Goal: Task Accomplishment & Management: Manage account settings

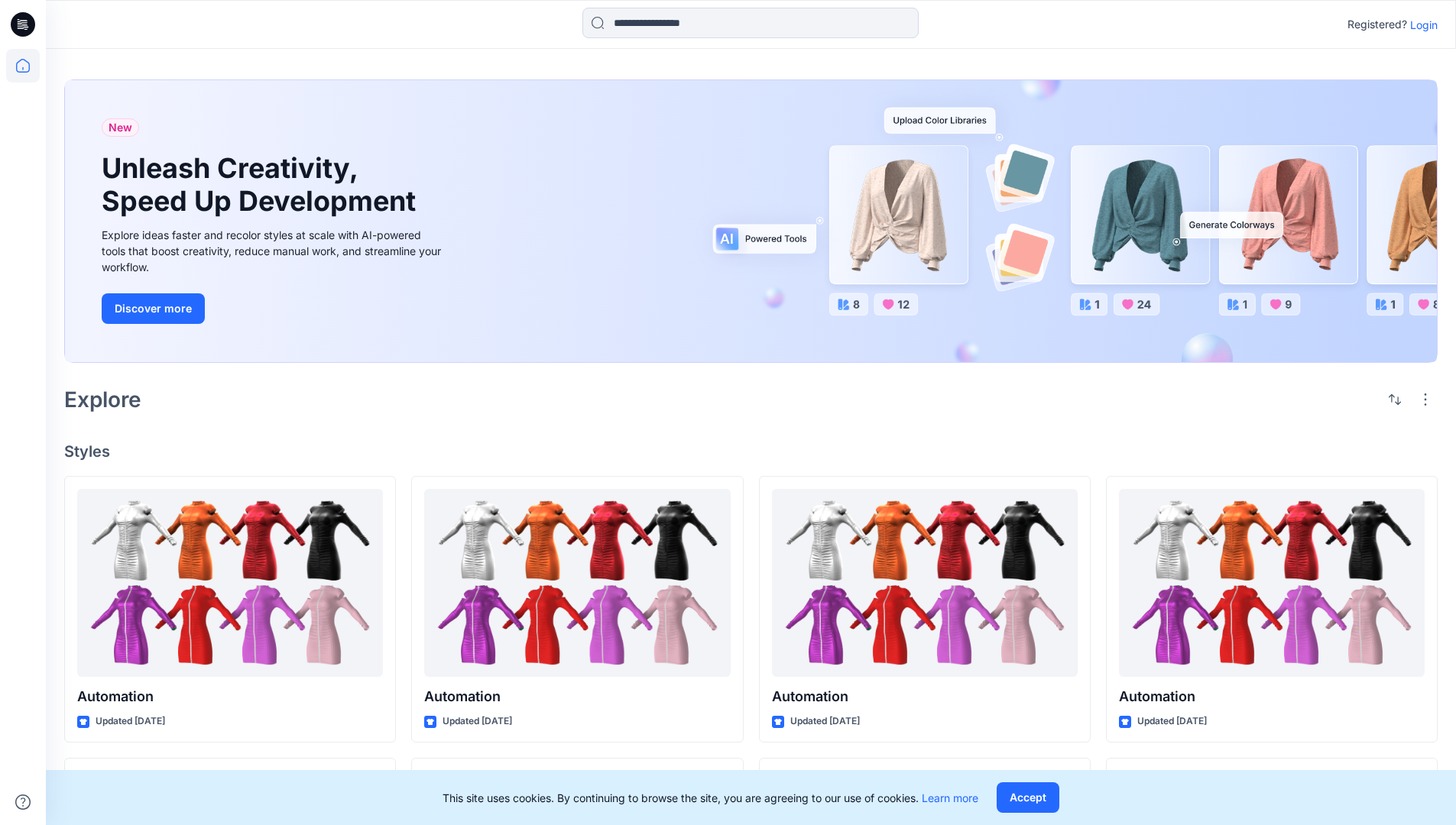
click at [1420, 25] on p "Login" at bounding box center [1423, 24] width 27 height 16
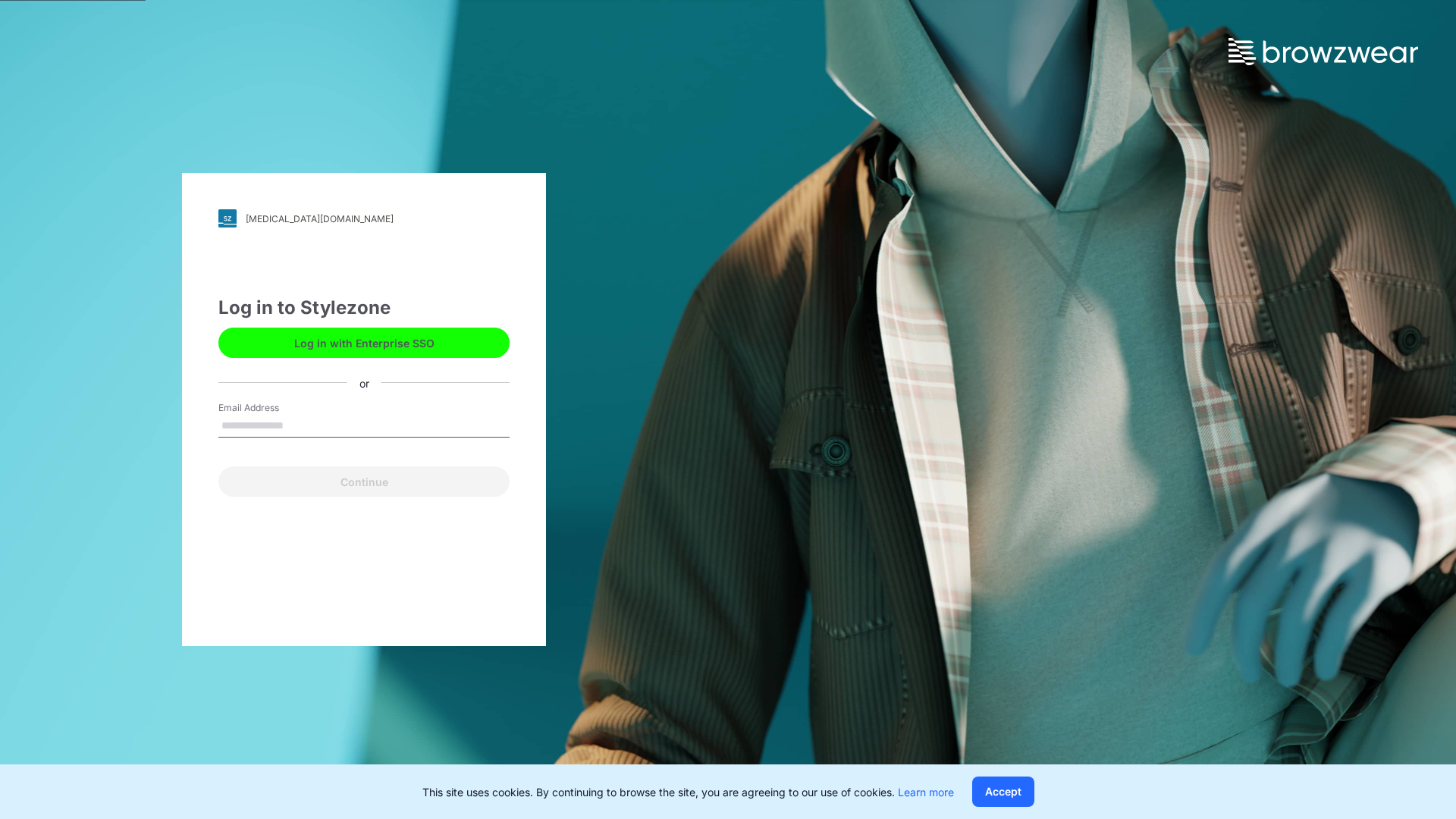
click at [299, 425] on input "Email Address" at bounding box center [364, 426] width 291 height 23
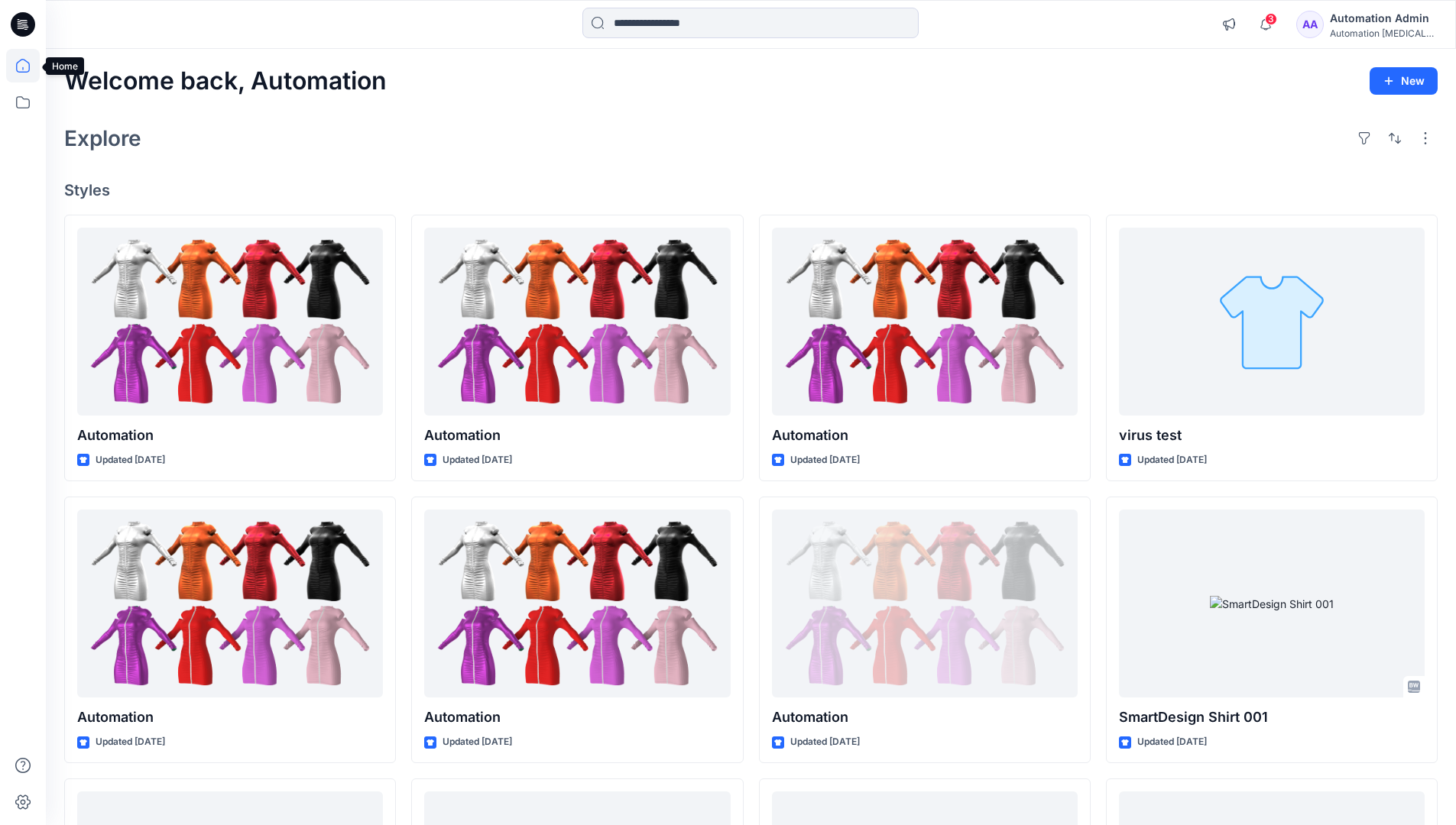
click at [29, 66] on icon at bounding box center [22, 65] width 14 height 14
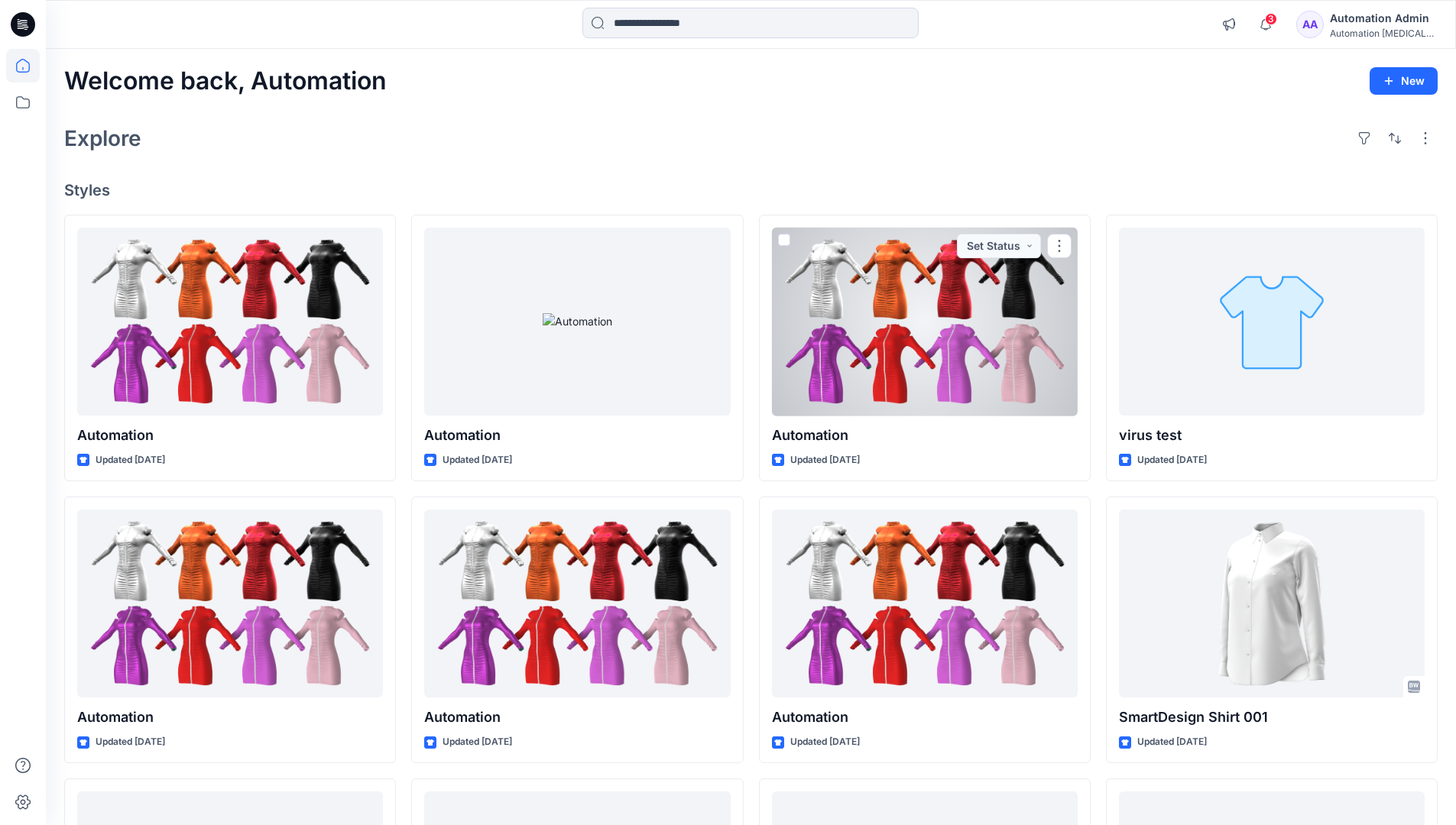
click at [1376, 22] on div "Automation Admin" at bounding box center [1383, 18] width 107 height 18
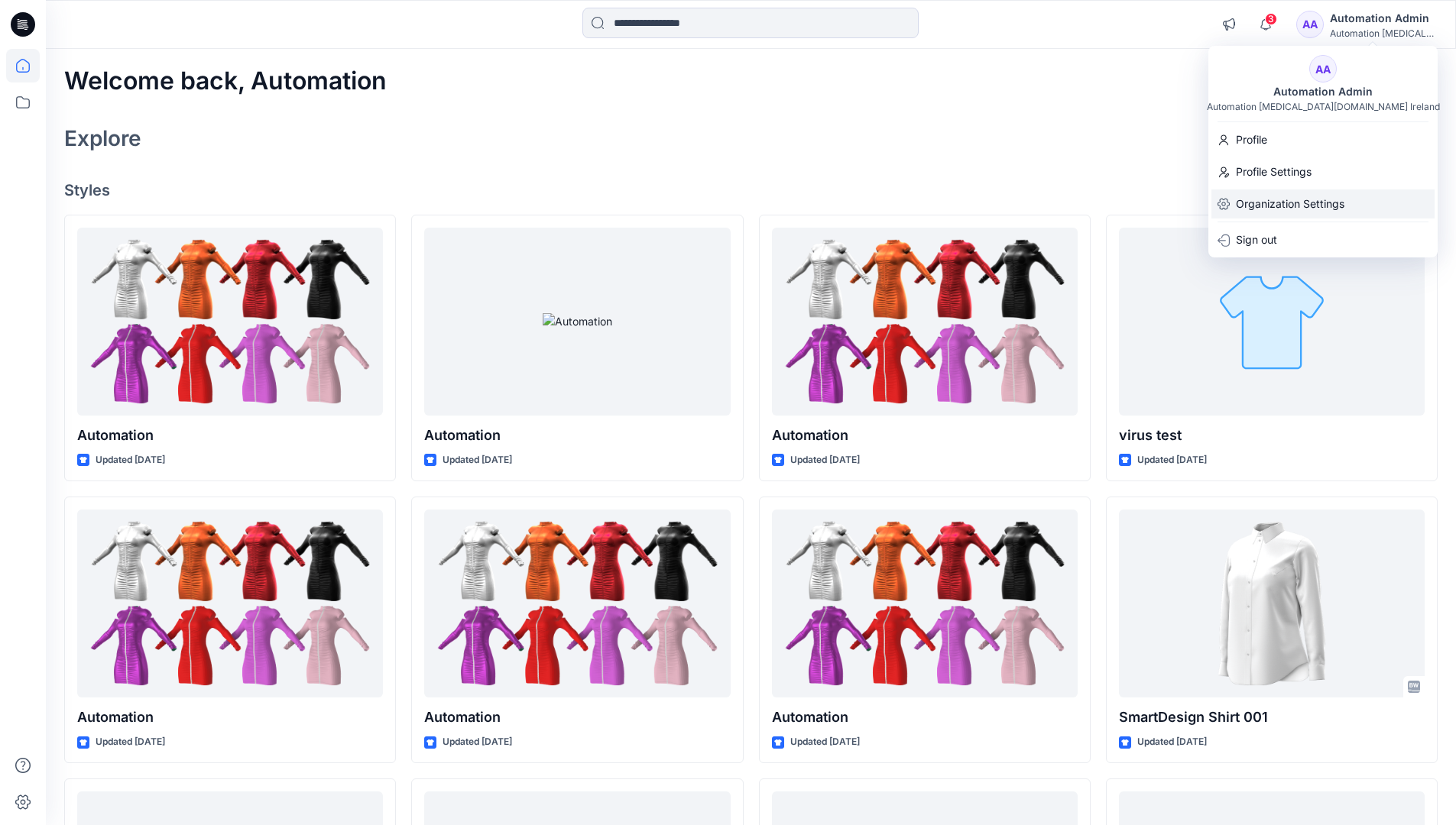
click at [1299, 196] on p "Organization Settings" at bounding box center [1290, 204] width 109 height 29
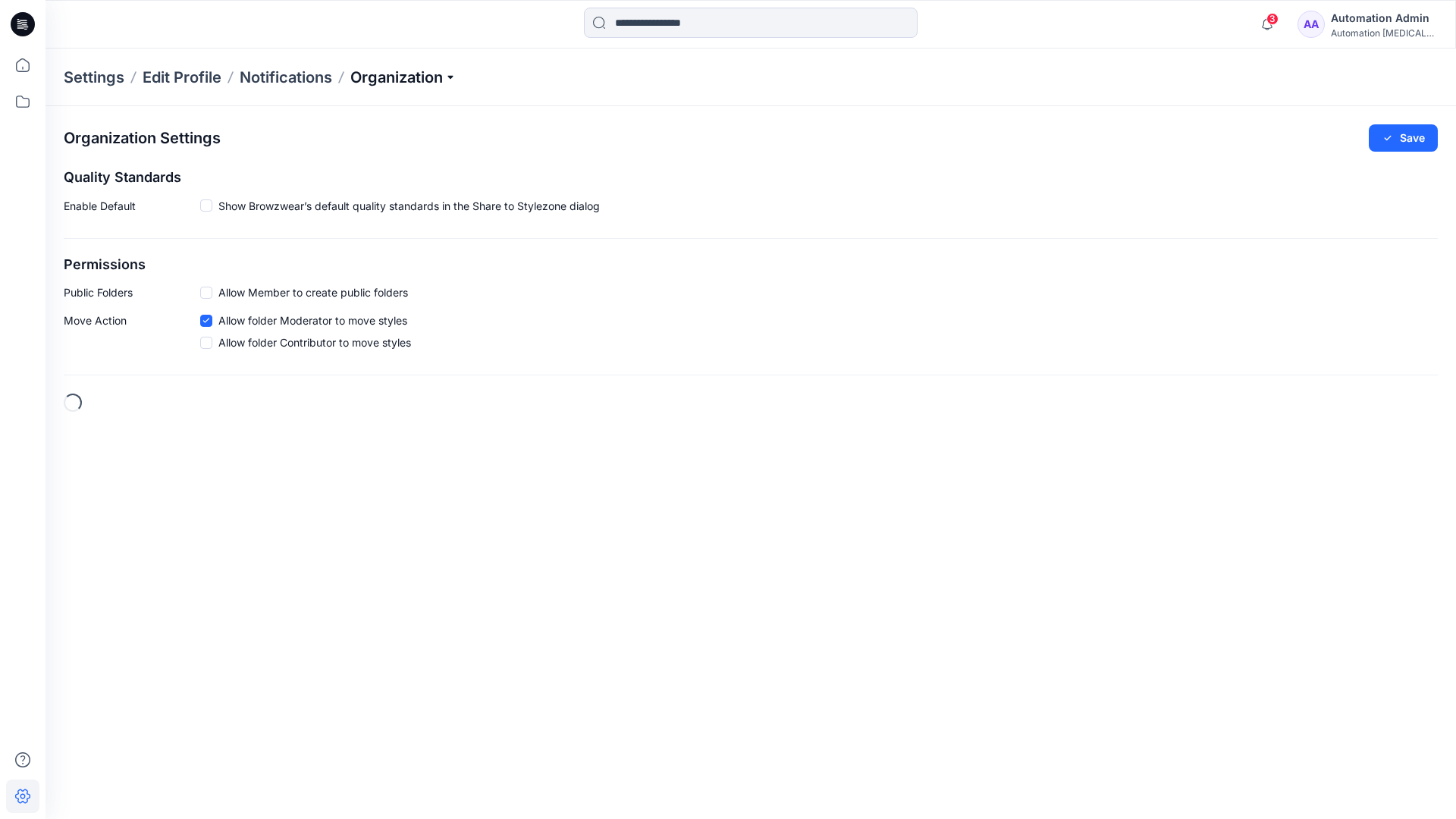
click at [455, 76] on p "Organization" at bounding box center [403, 78] width 106 height 21
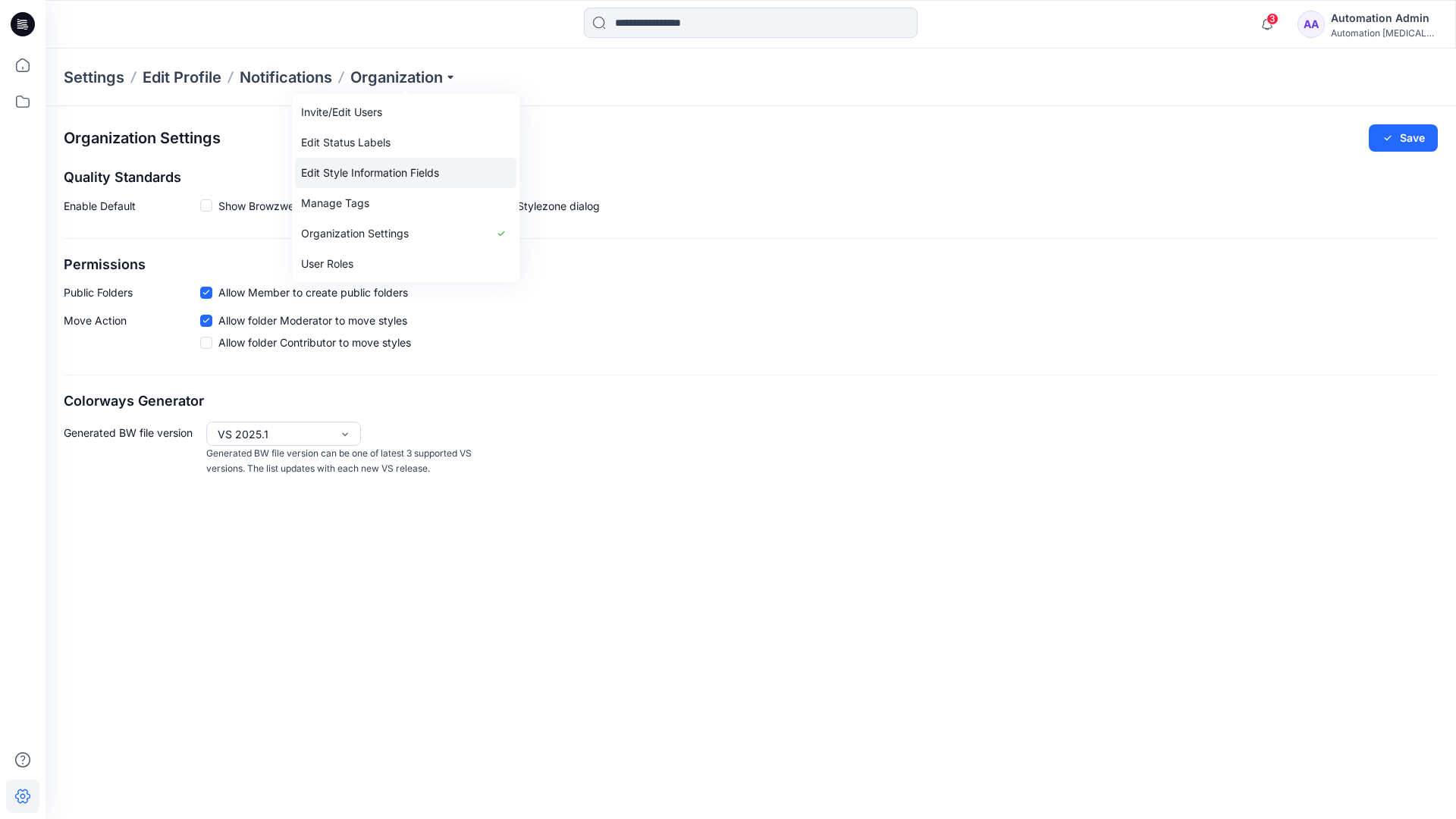
click at [399, 170] on link "Edit Style Information Fields" at bounding box center [406, 173] width 222 height 30
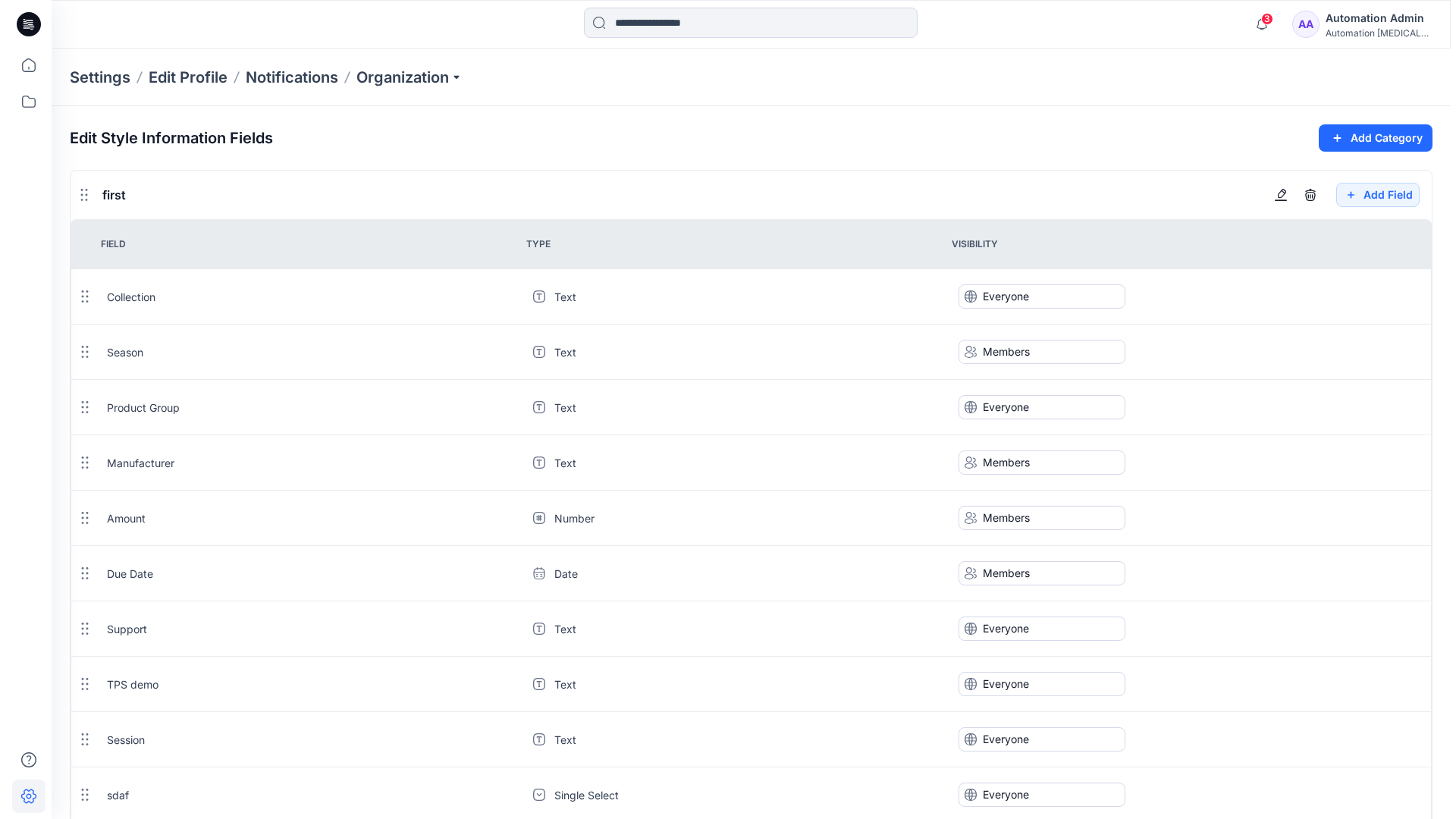
scroll to position [1366, 0]
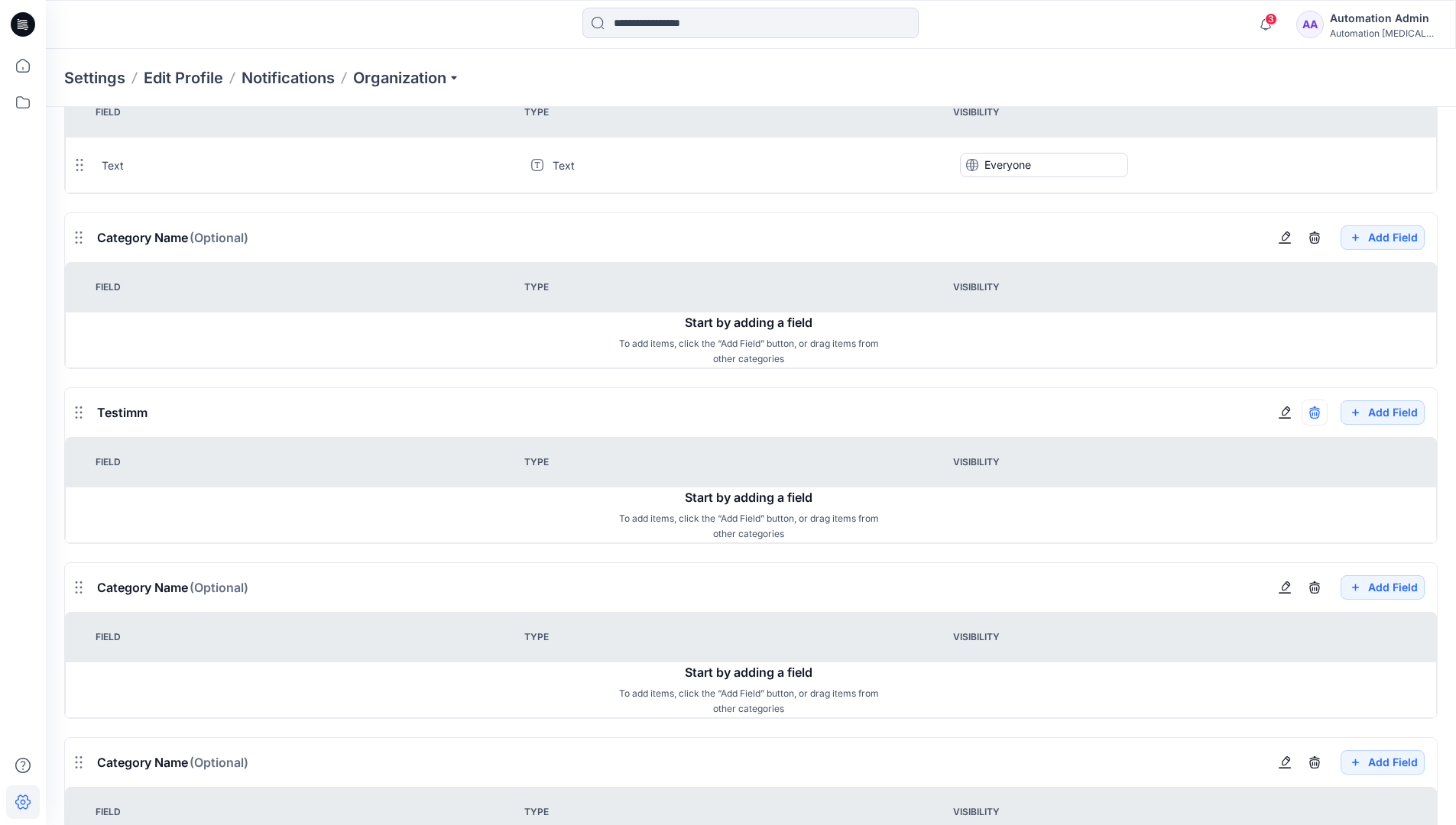
click at [1313, 412] on icon "button" at bounding box center [1314, 412] width 12 height 12
click at [1374, 15] on div "Automation Admin" at bounding box center [1383, 18] width 107 height 18
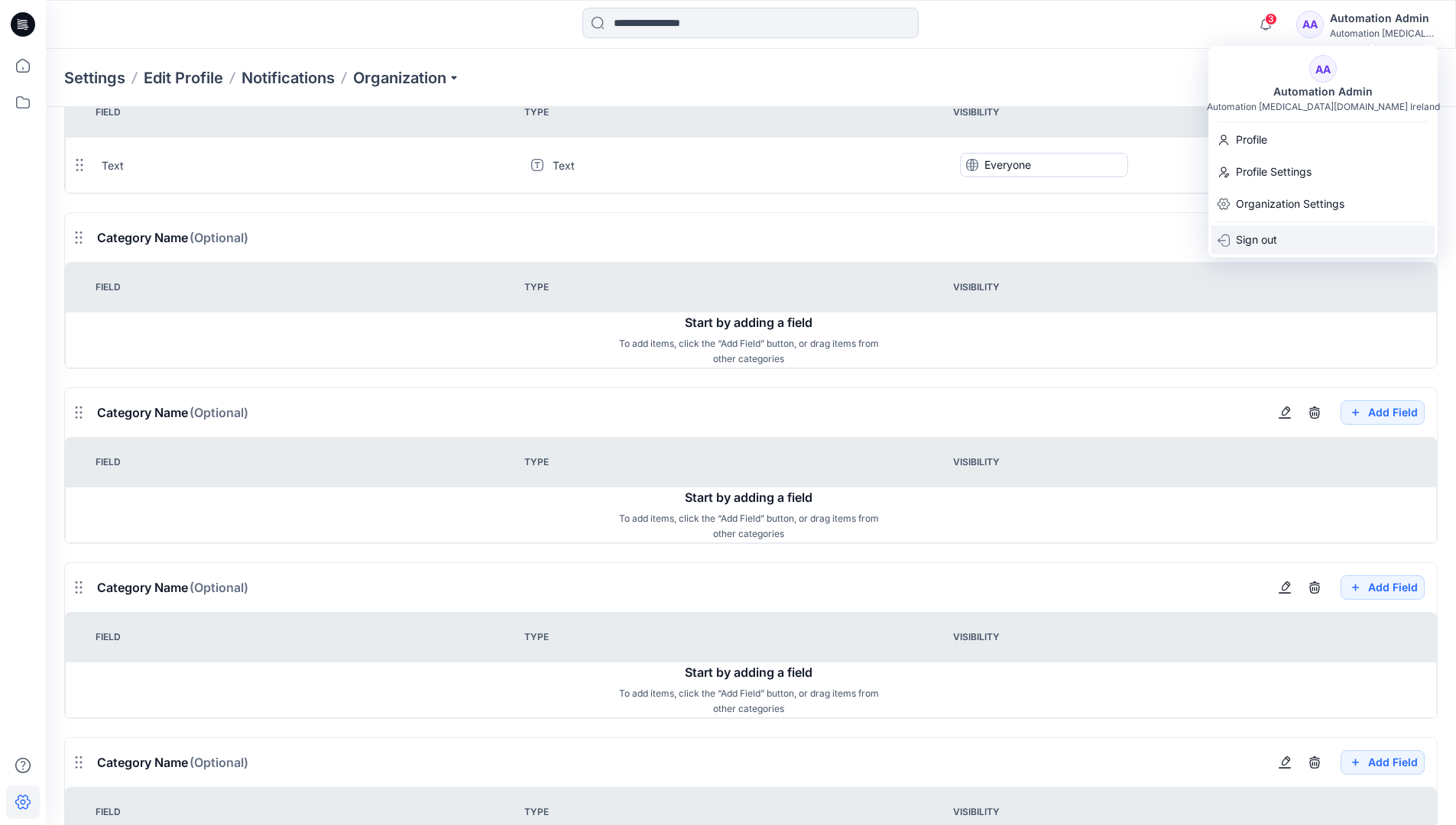
click at [1261, 238] on p "Sign out" at bounding box center [1256, 239] width 41 height 29
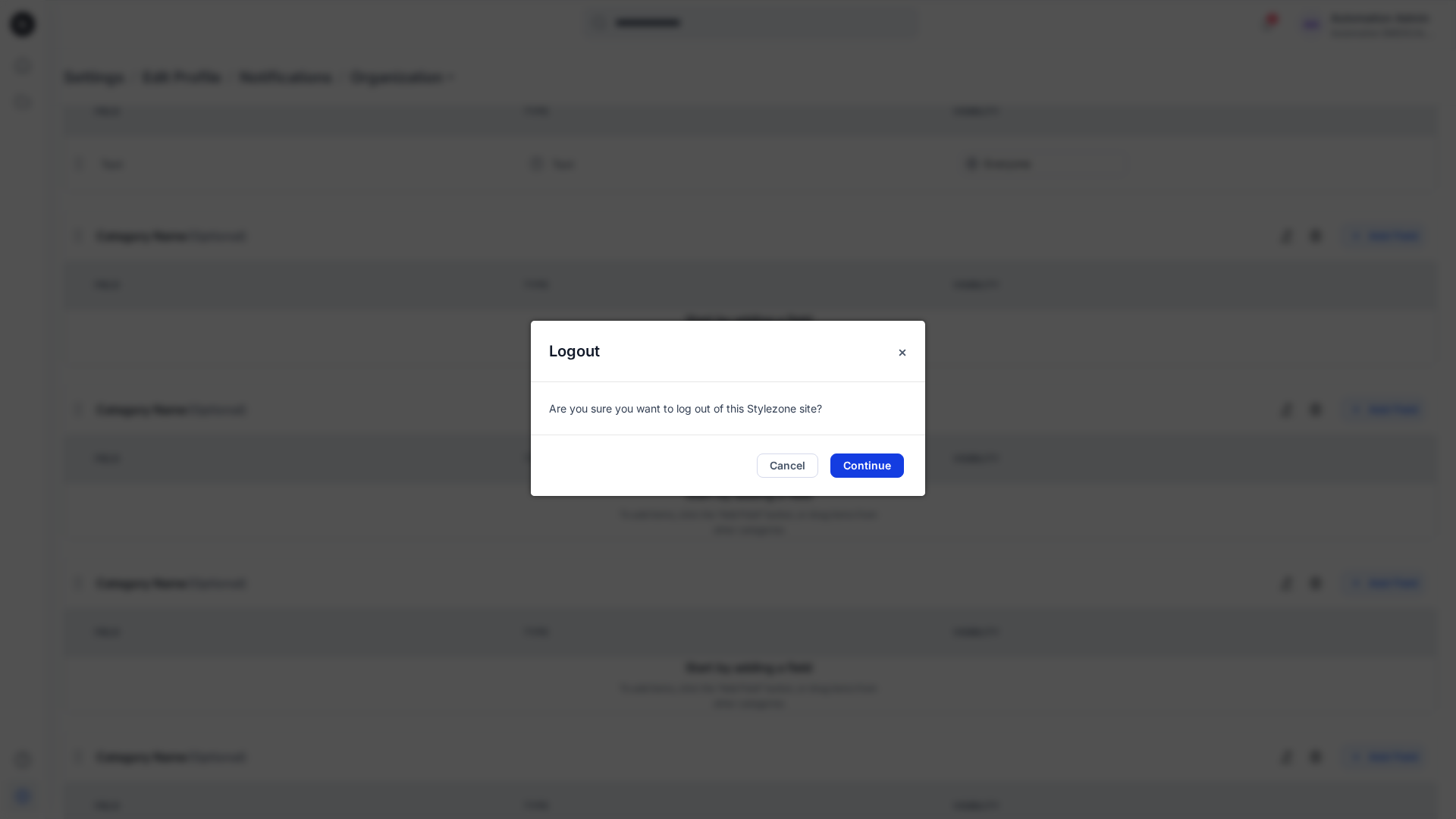
click at [884, 466] on button "Continue" at bounding box center [867, 466] width 74 height 25
